Goal: Task Accomplishment & Management: Manage account settings

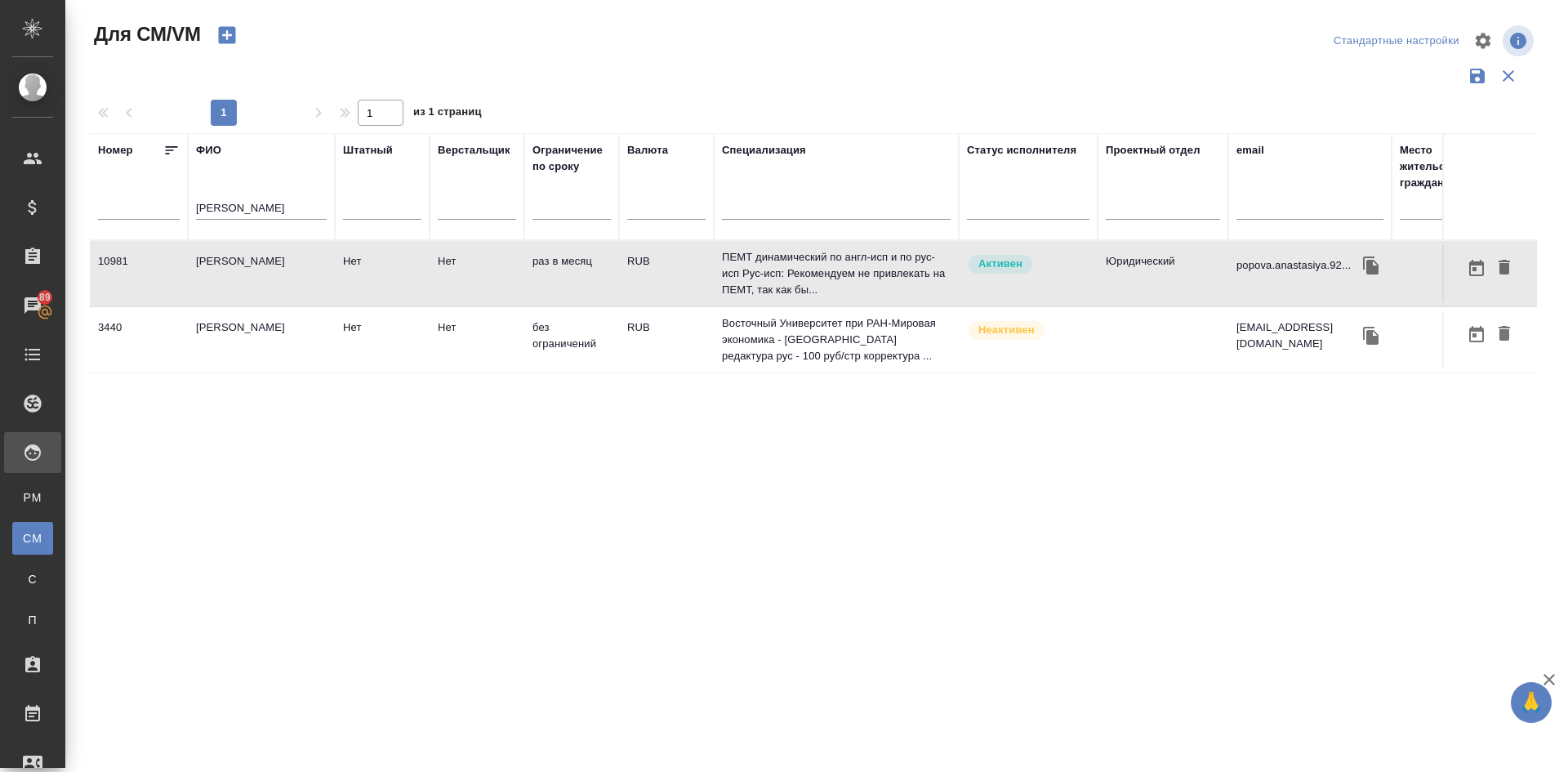
drag, startPoint x: 287, startPoint y: 204, endPoint x: 86, endPoint y: 196, distance: 201.2
click at [125, 210] on tr "Номер ФИО попова анастасия Штатный Верстальщик Ограничение по сроку Валюта Спец…" at bounding box center [962, 187] width 1745 height 107
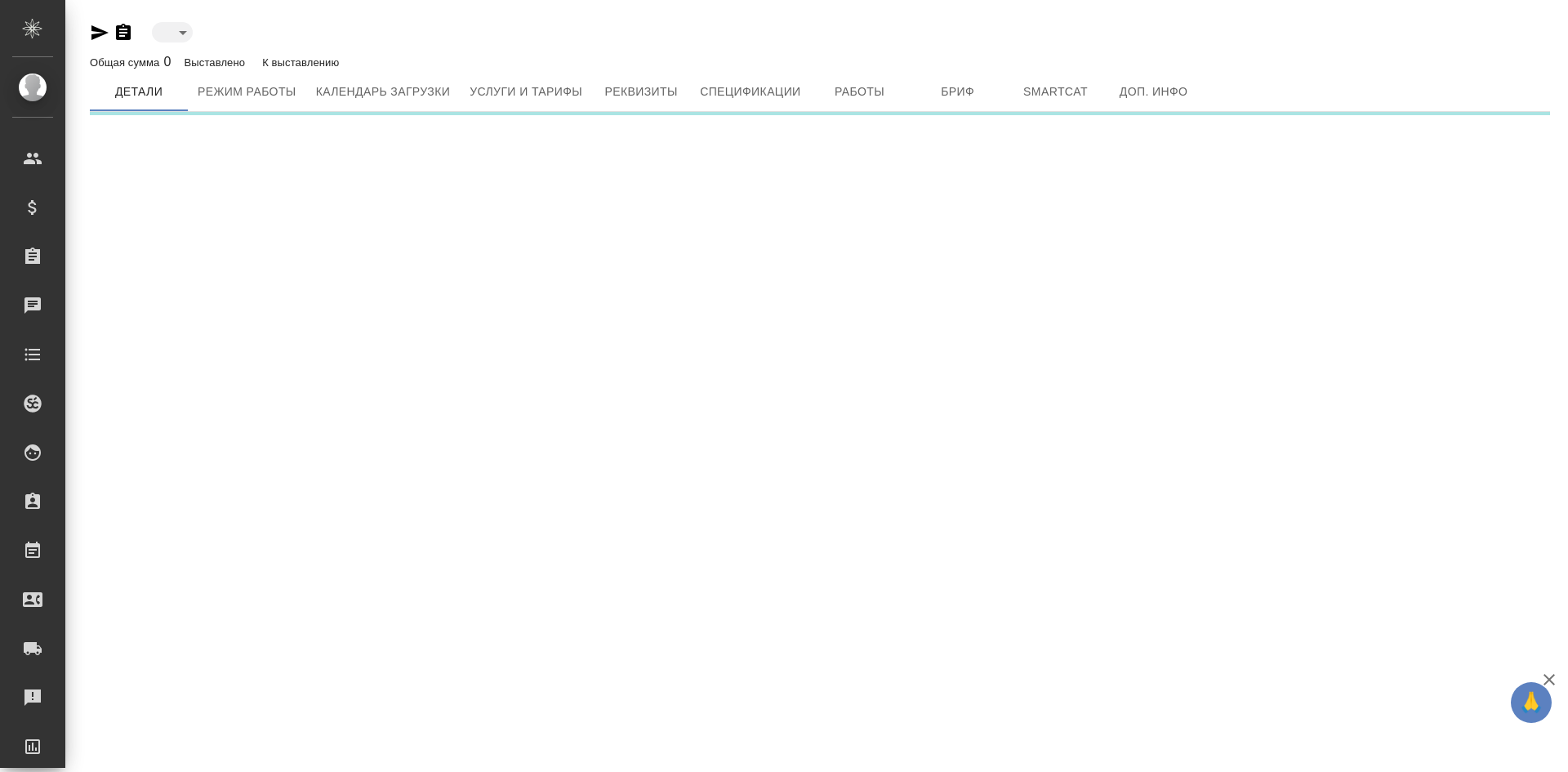
type input "inactive"
type input "toBeImplemented"
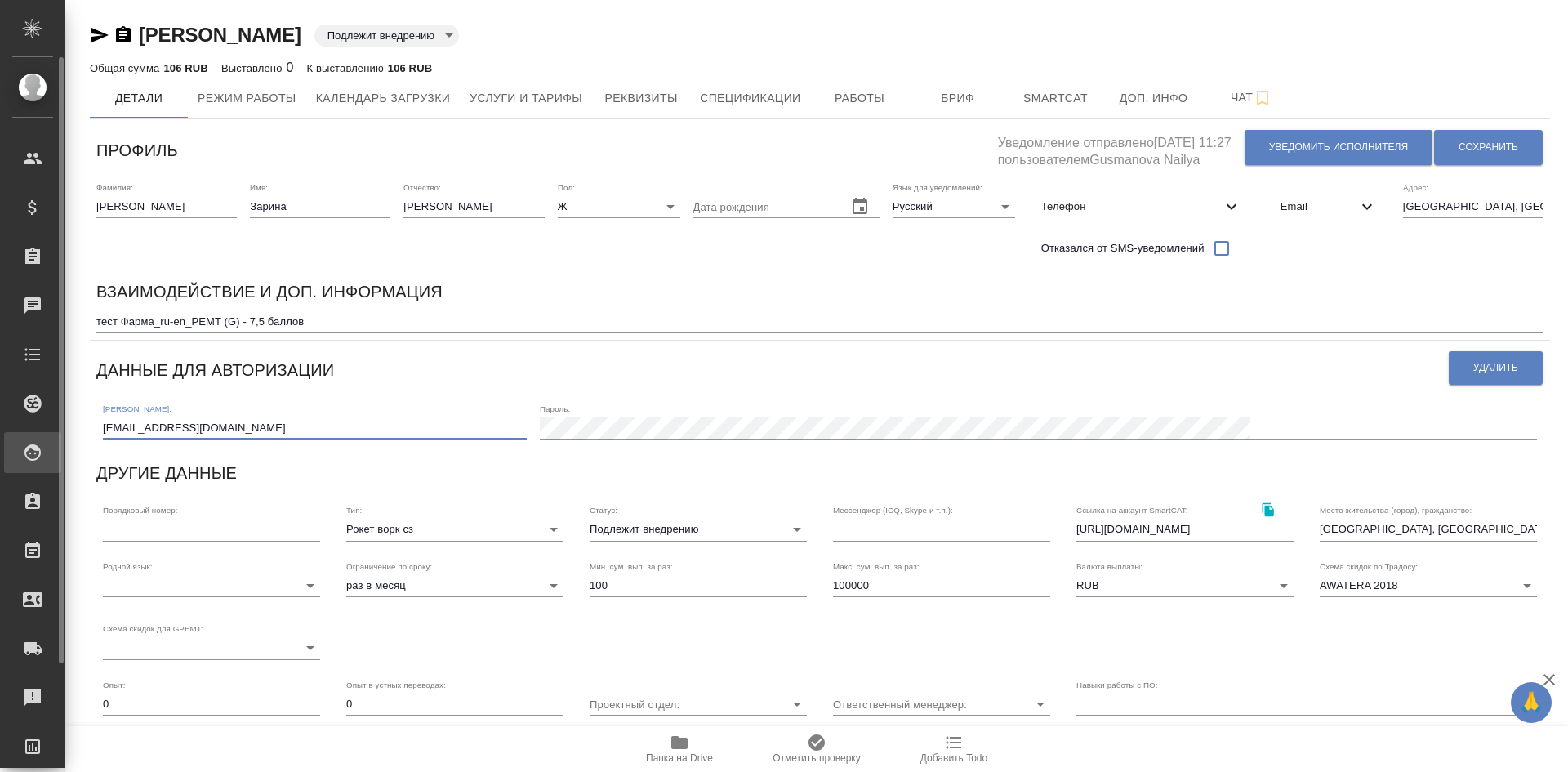
drag, startPoint x: 245, startPoint y: 428, endPoint x: 0, endPoint y: 456, distance: 246.6
click at [0, 456] on div ".cls-1 fill:#fff; AWATERA [PERSON_NAME] Спецификации Заказы Чаты Todo Проекты S…" at bounding box center [784, 386] width 1568 height 772
